Goal: Task Accomplishment & Management: Use online tool/utility

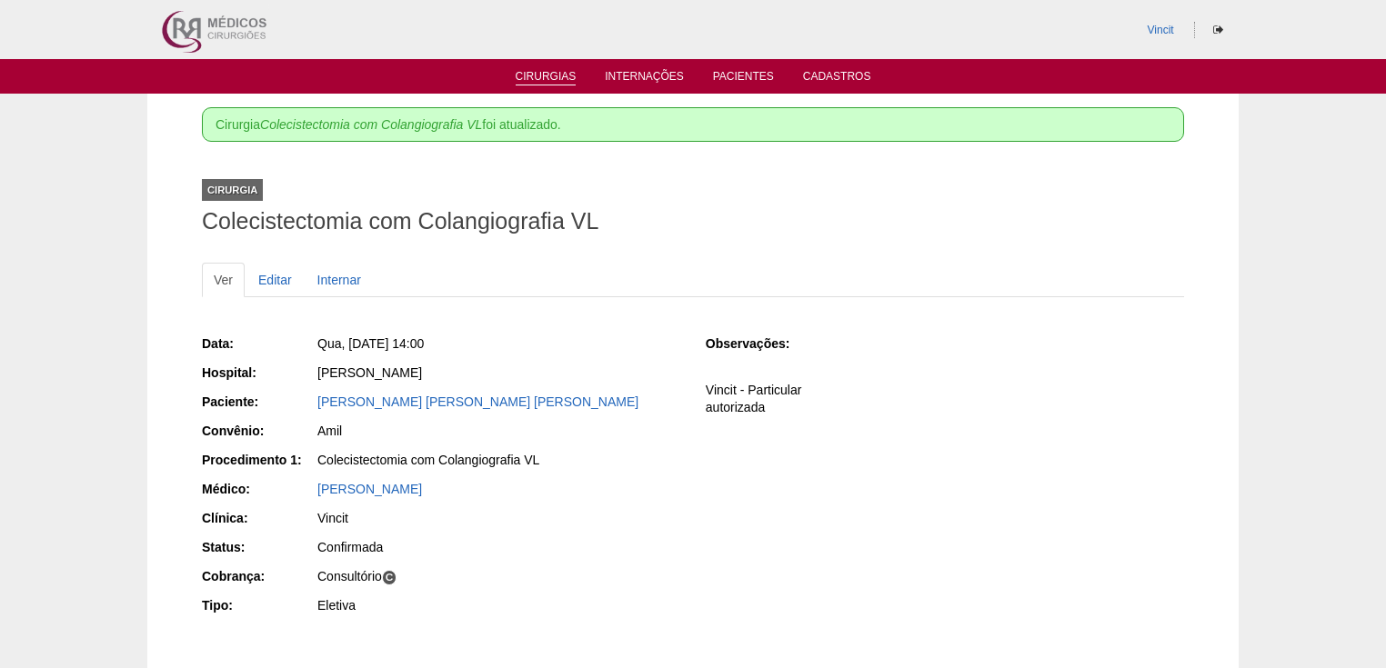
click at [553, 70] on link "Cirurgias" at bounding box center [546, 77] width 61 height 15
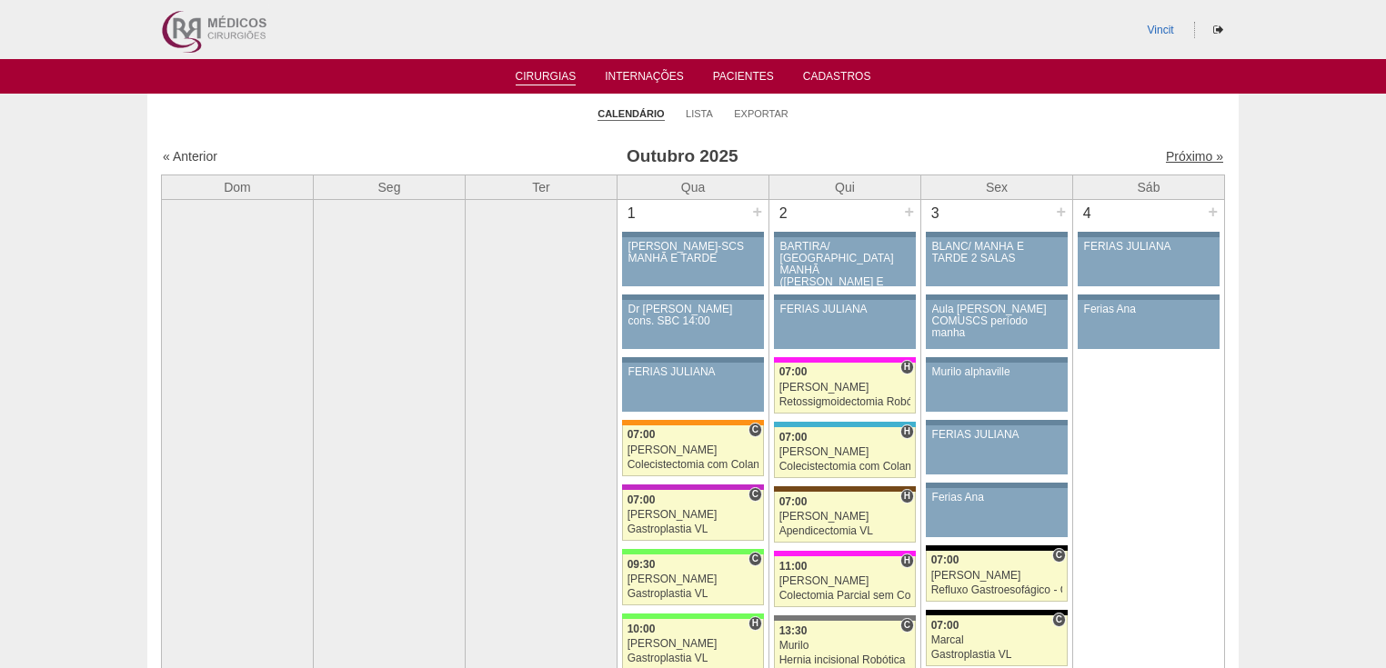
click at [1182, 160] on link "Próximo »" at bounding box center [1194, 156] width 57 height 15
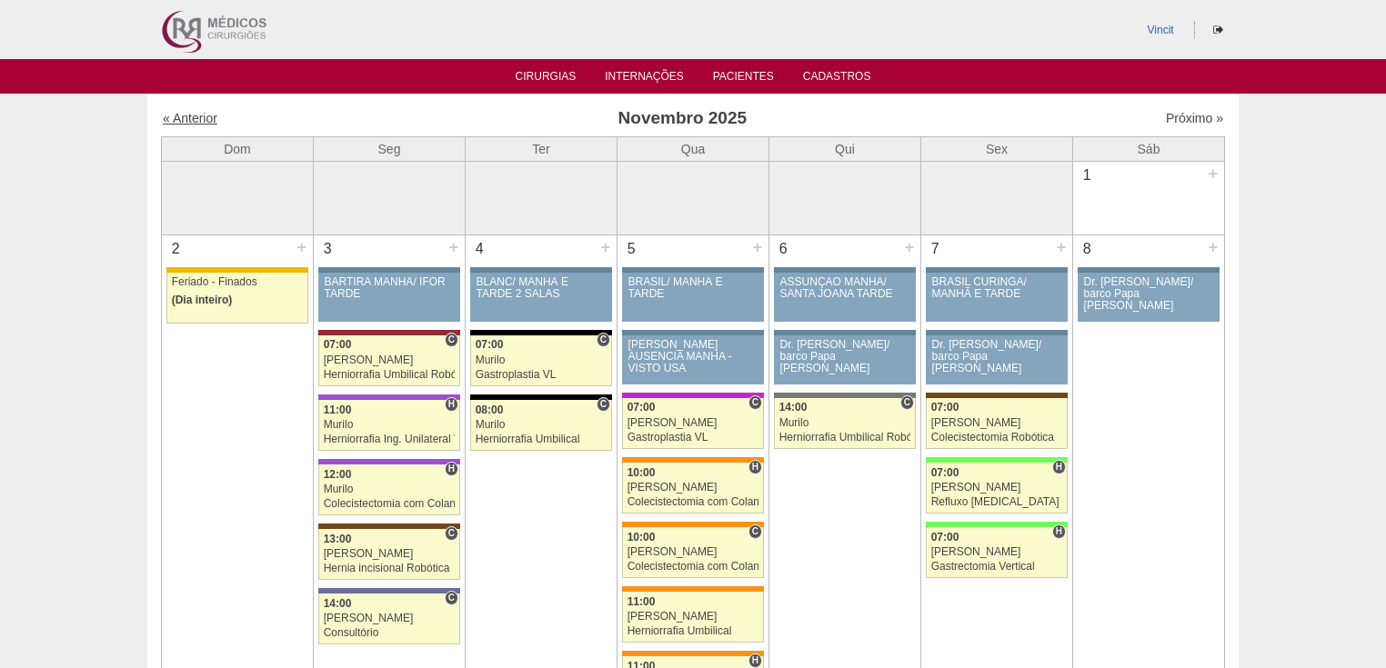
click at [196, 116] on link "« Anterior" at bounding box center [190, 118] width 55 height 15
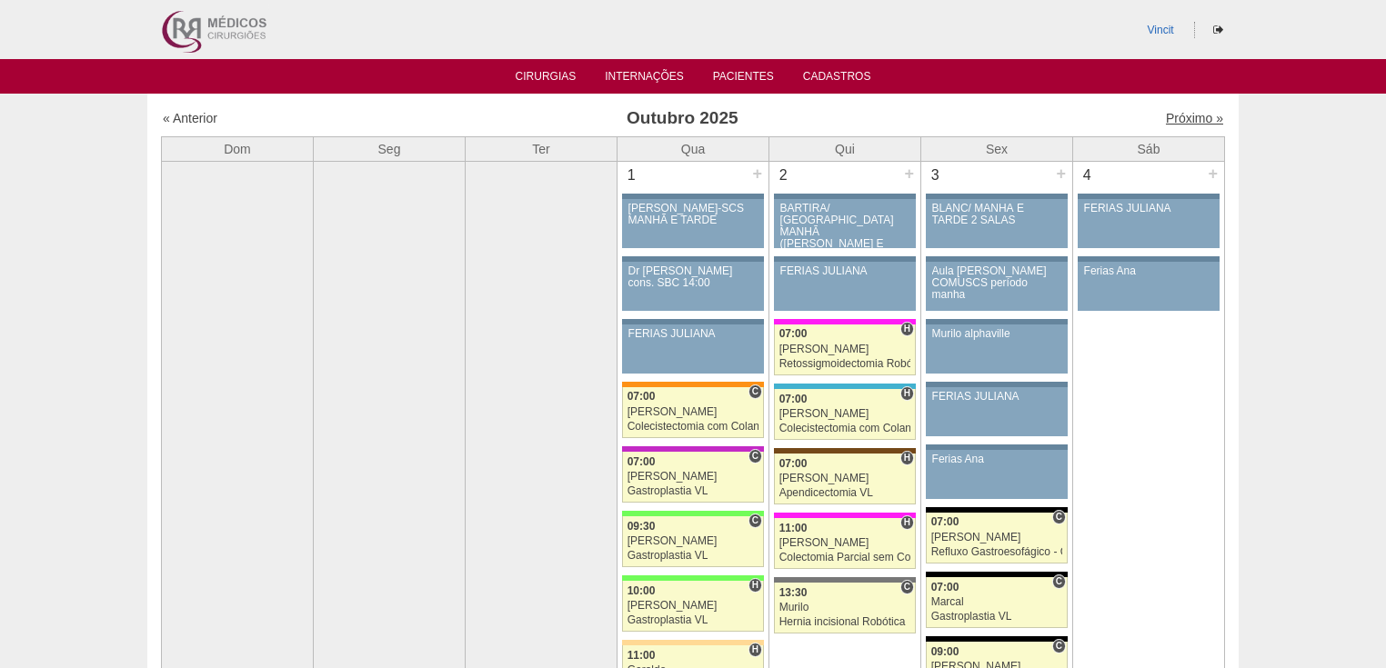
click at [1179, 116] on link "Próximo »" at bounding box center [1194, 118] width 57 height 15
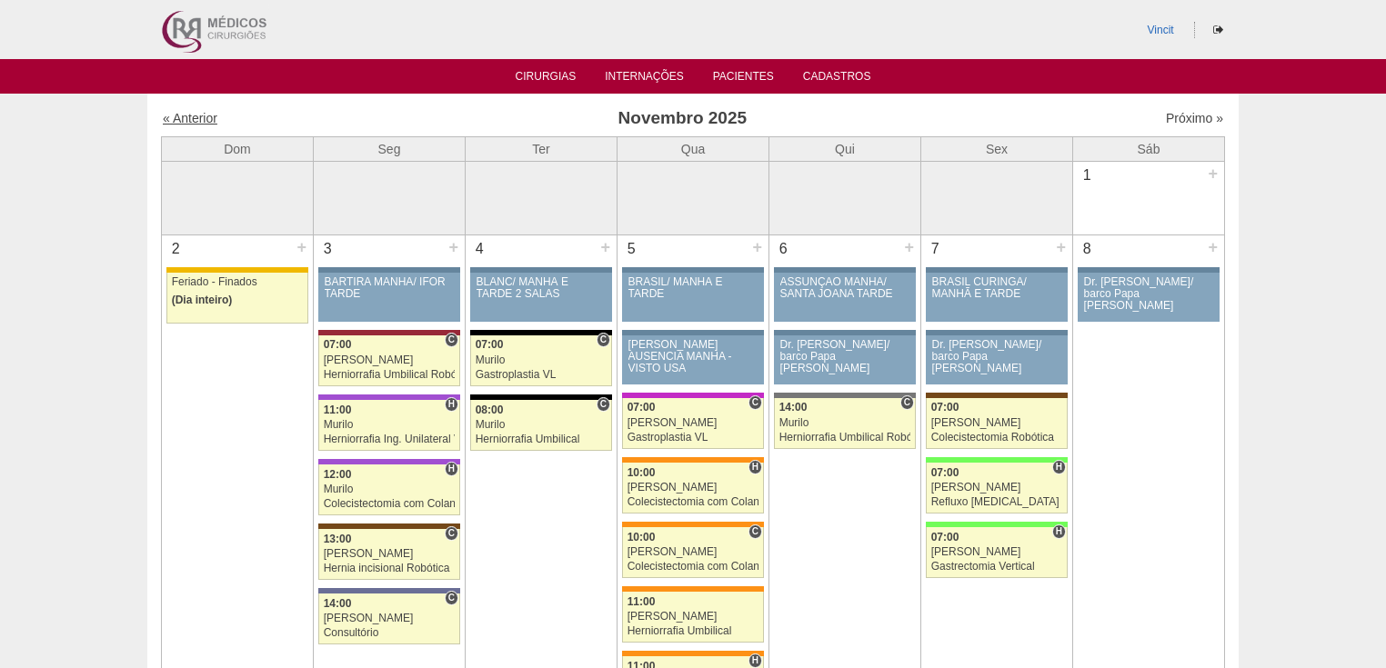
click at [178, 116] on link "« Anterior" at bounding box center [190, 118] width 55 height 15
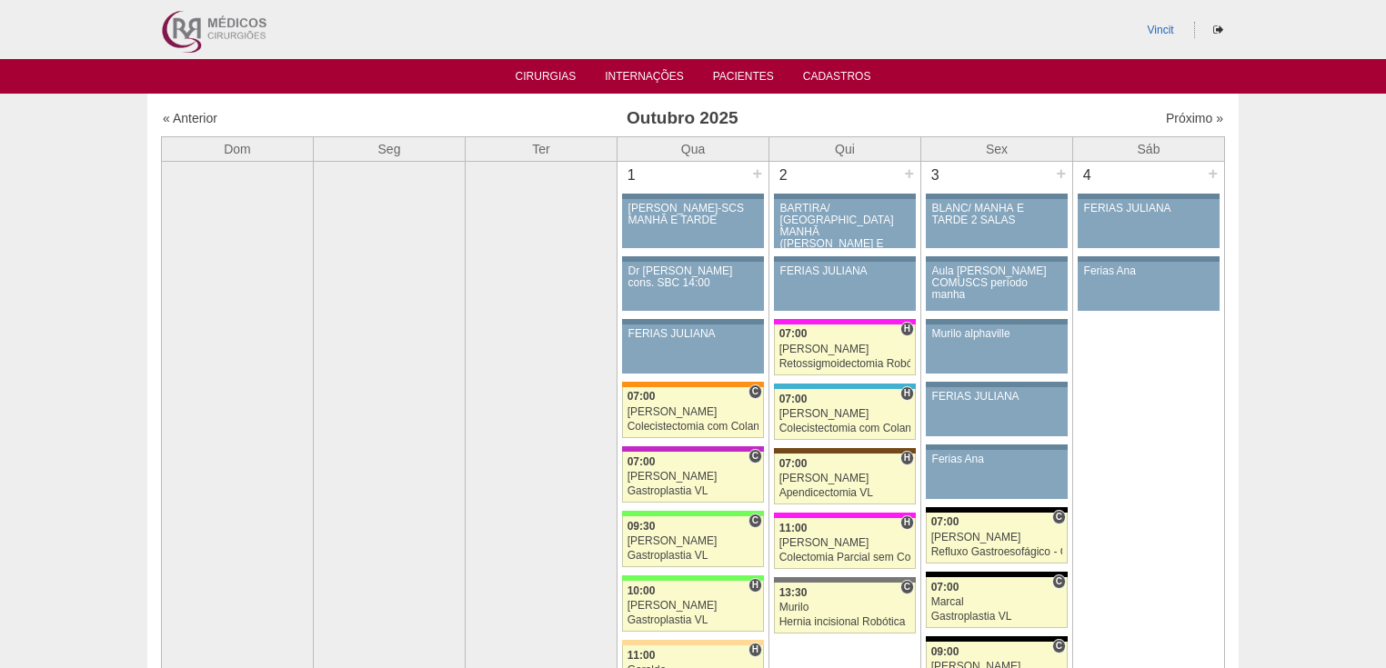
click at [322, 208] on div at bounding box center [389, 194] width 151 height 64
